Goal: Navigation & Orientation: Find specific page/section

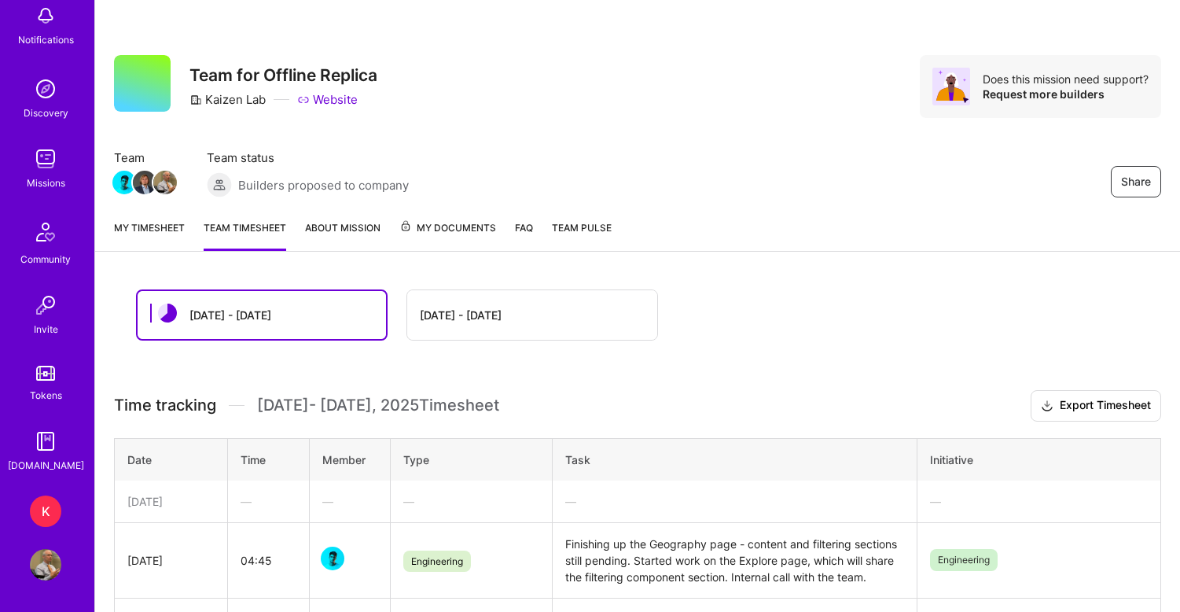
scroll to position [91, 0]
click at [46, 558] on img at bounding box center [45, 564] width 31 height 31
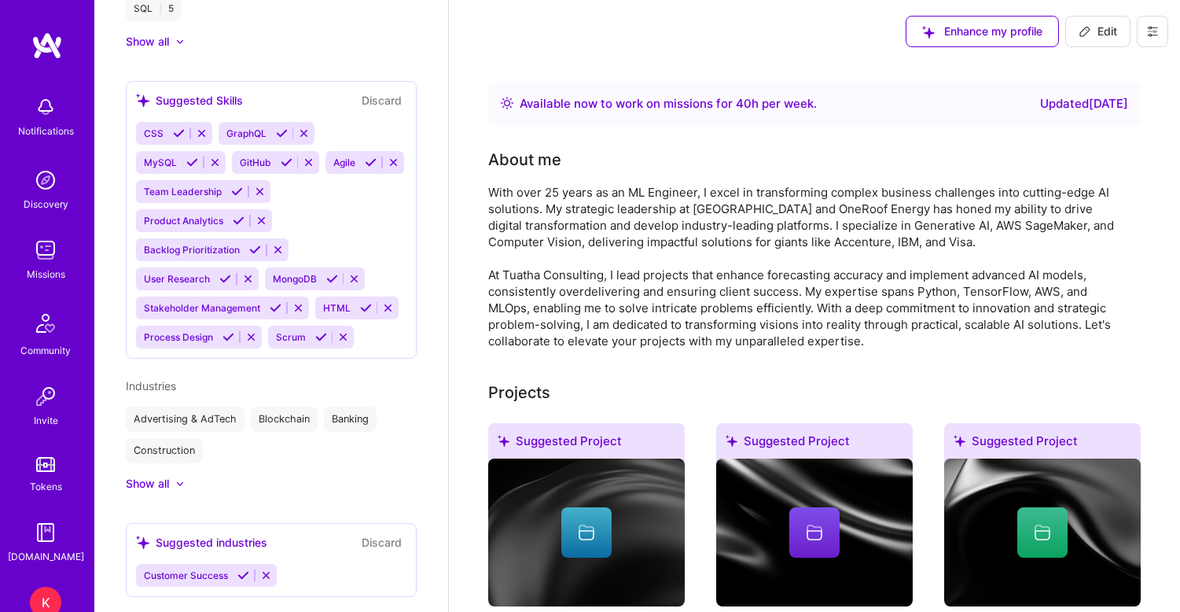
scroll to position [1198, 0]
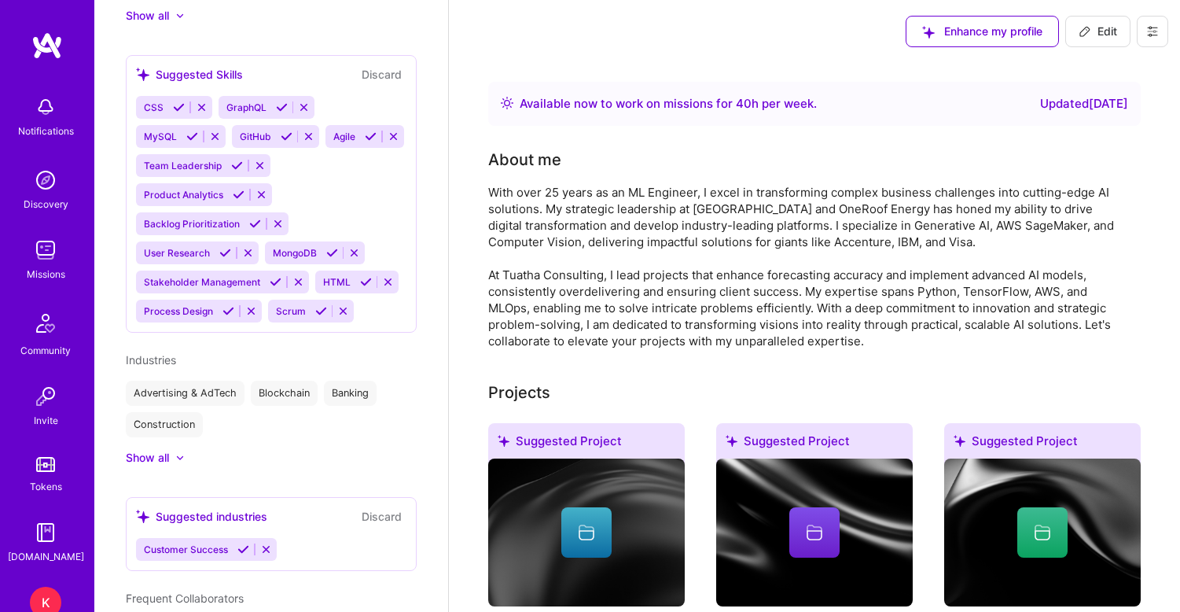
click at [45, 243] on img at bounding box center [45, 249] width 31 height 31
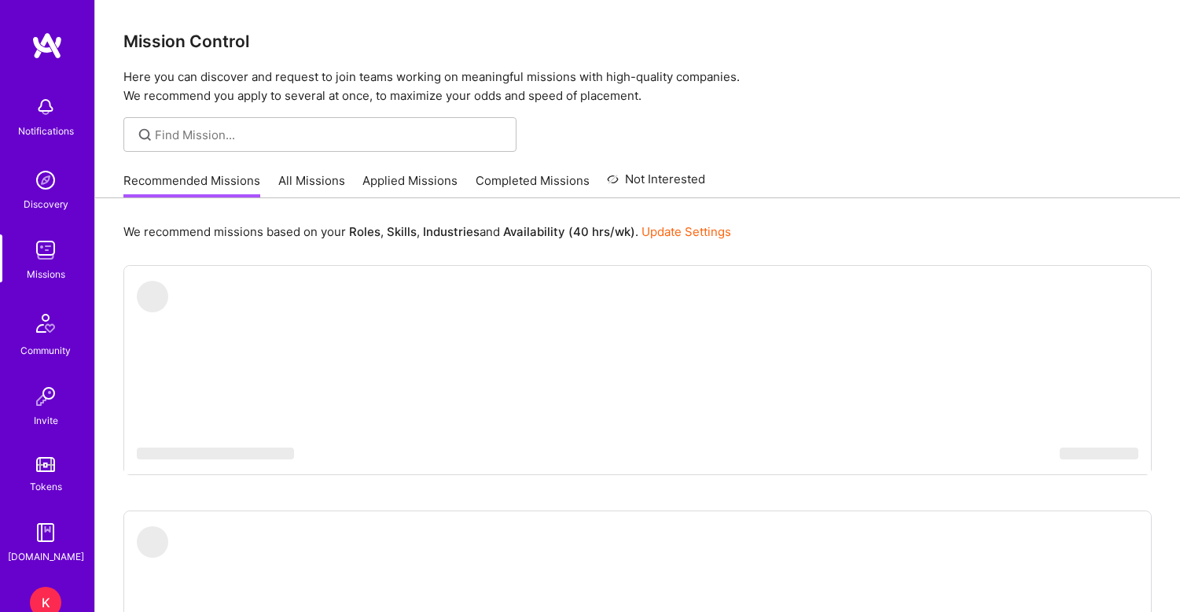
click at [417, 180] on link "Applied Missions" at bounding box center [410, 185] width 95 height 26
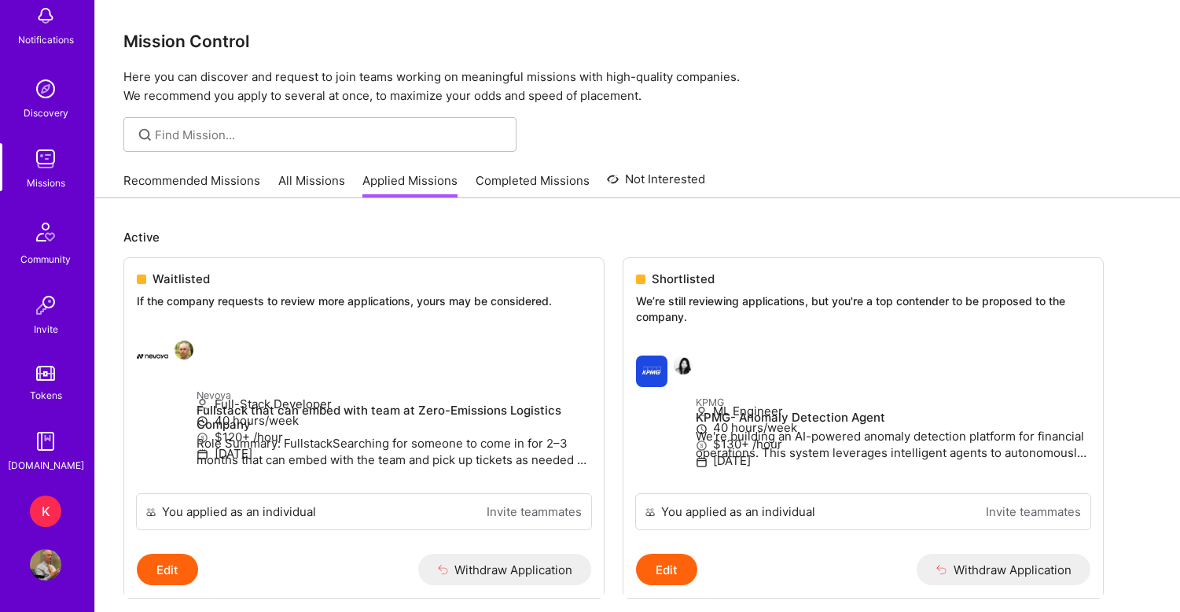
scroll to position [92, 0]
click at [51, 570] on img at bounding box center [45, 564] width 31 height 31
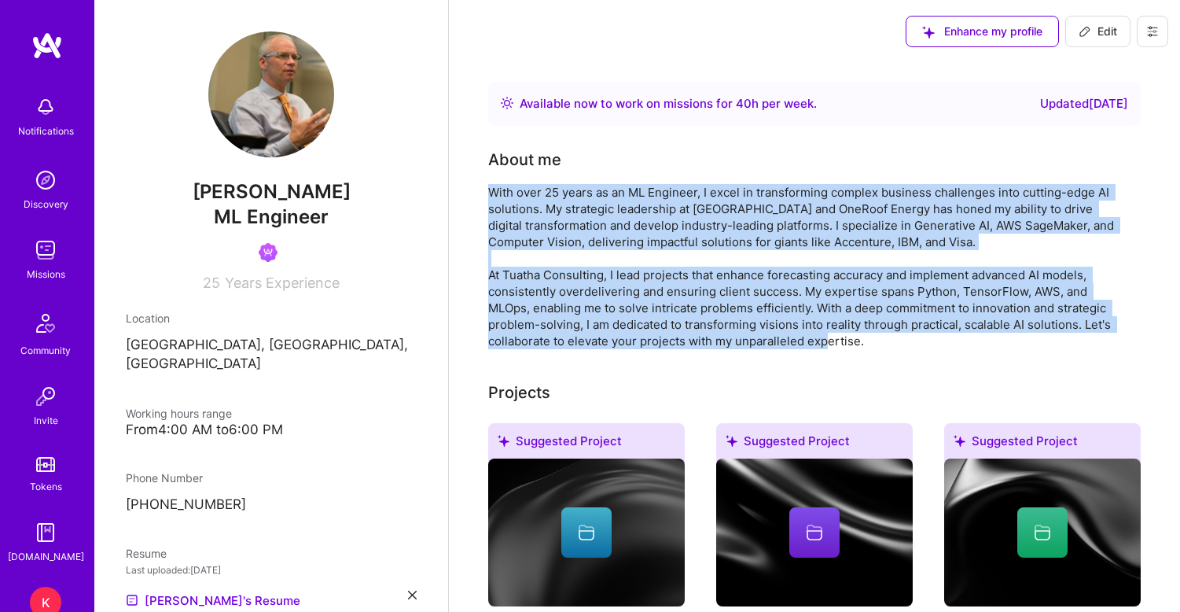
drag, startPoint x: 489, startPoint y: 193, endPoint x: 884, endPoint y: 340, distance: 421.0
click at [884, 340] on div "With over 25 years as an ML Engineer, I excel in transforming complex business …" at bounding box center [802, 266] width 629 height 165
copy div "With over 25 years as an ML Engineer, I excel in transforming complex business …"
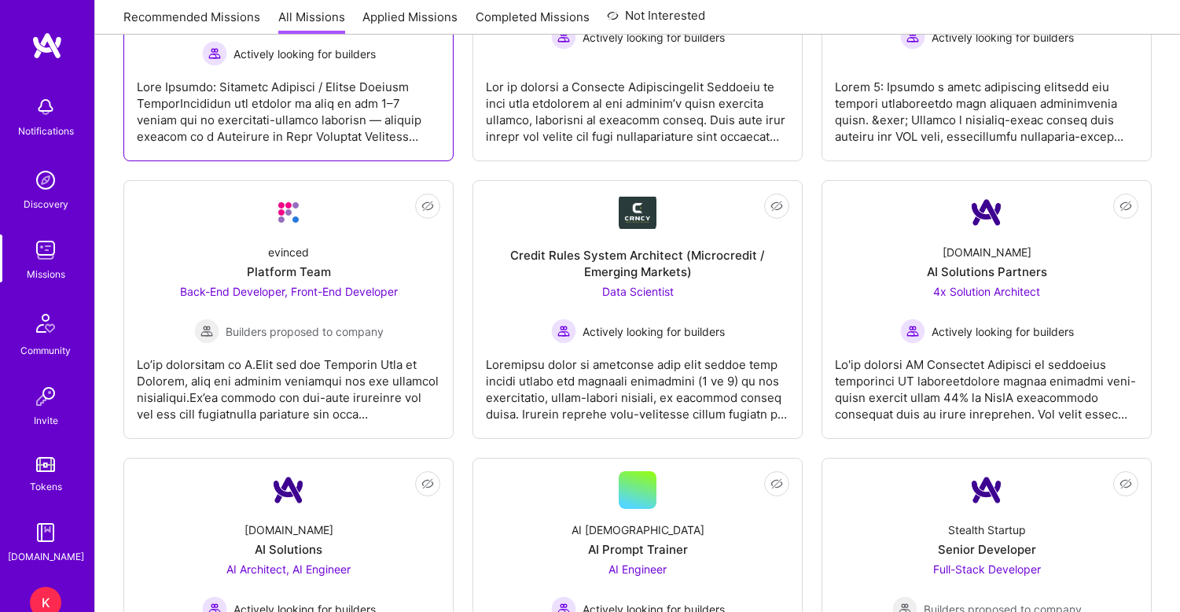
scroll to position [3287, 0]
